Goal: Information Seeking & Learning: Learn about a topic

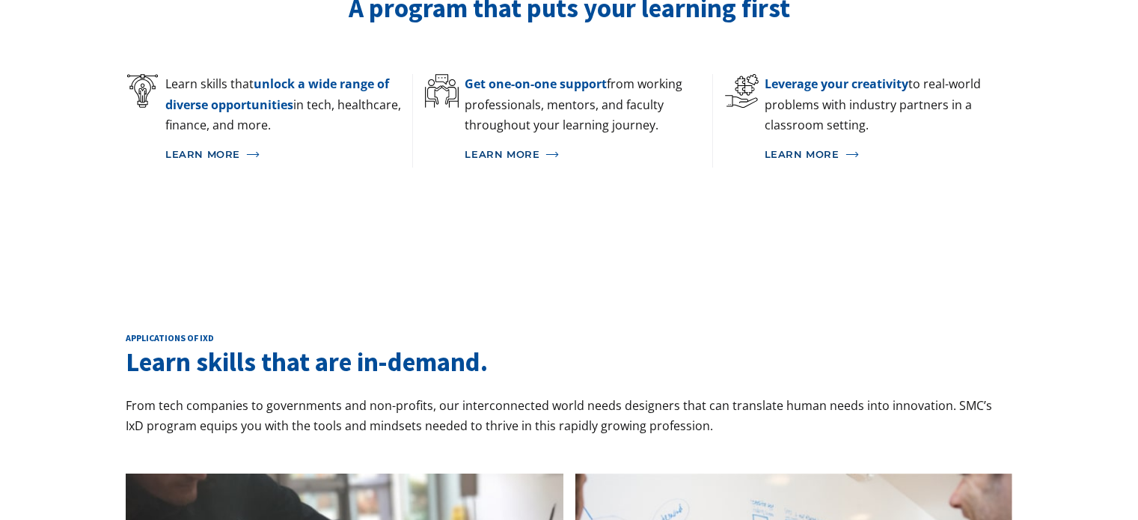
scroll to position [891, 0]
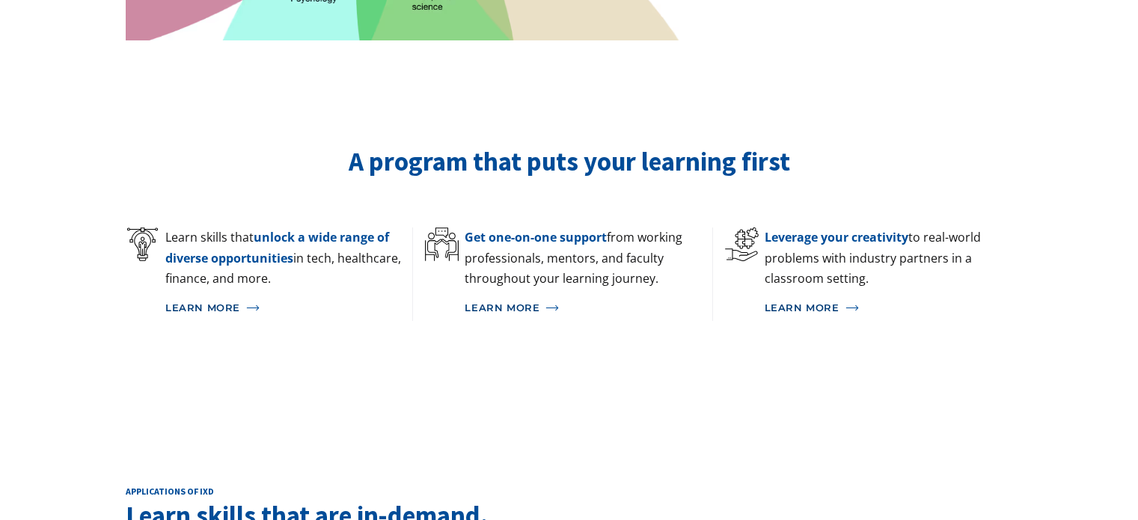
click at [787, 302] on div "Learn More" at bounding box center [802, 308] width 75 height 12
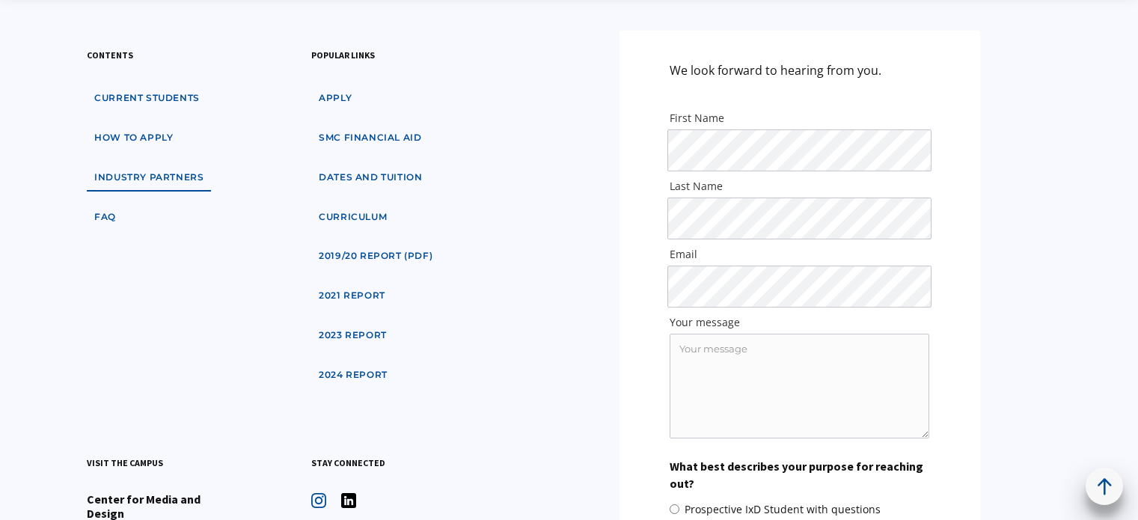
scroll to position [4986, 0]
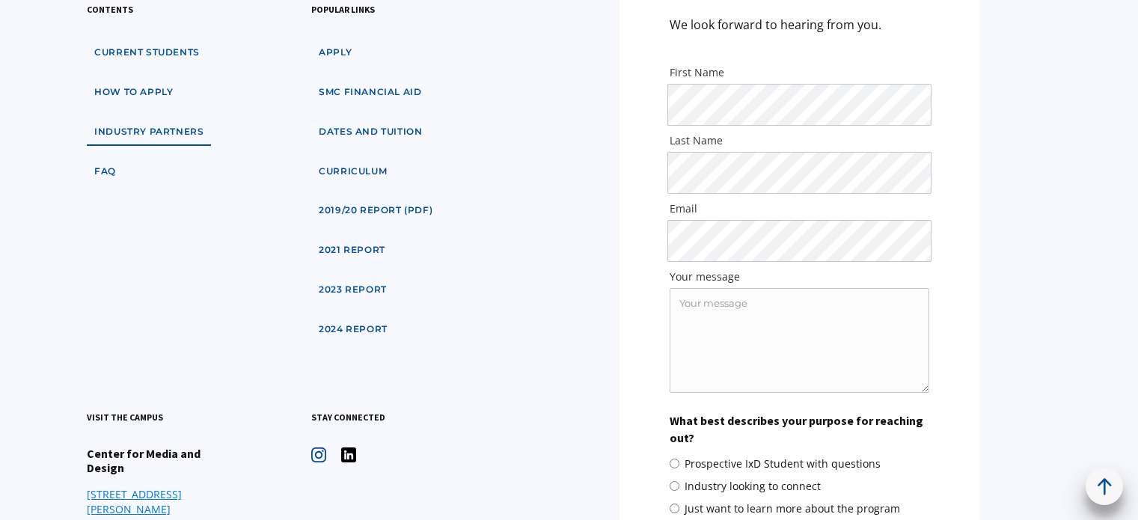
click at [316, 326] on link "2024 Report" at bounding box center [353, 330] width 84 height 28
